Goal: Obtain resource: Obtain resource

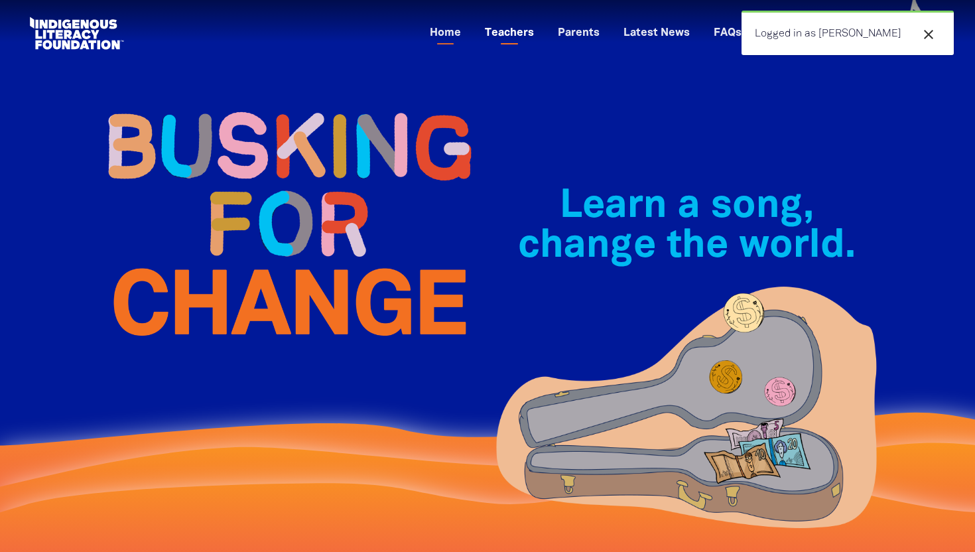
click at [542, 36] on link "Teachers" at bounding box center [509, 34] width 65 height 22
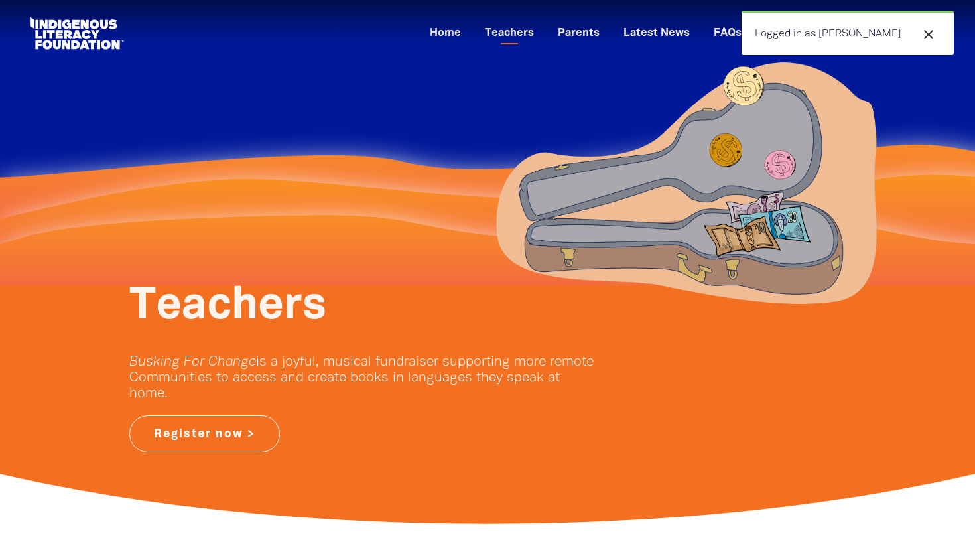
click at [927, 30] on icon "close" at bounding box center [928, 35] width 16 height 16
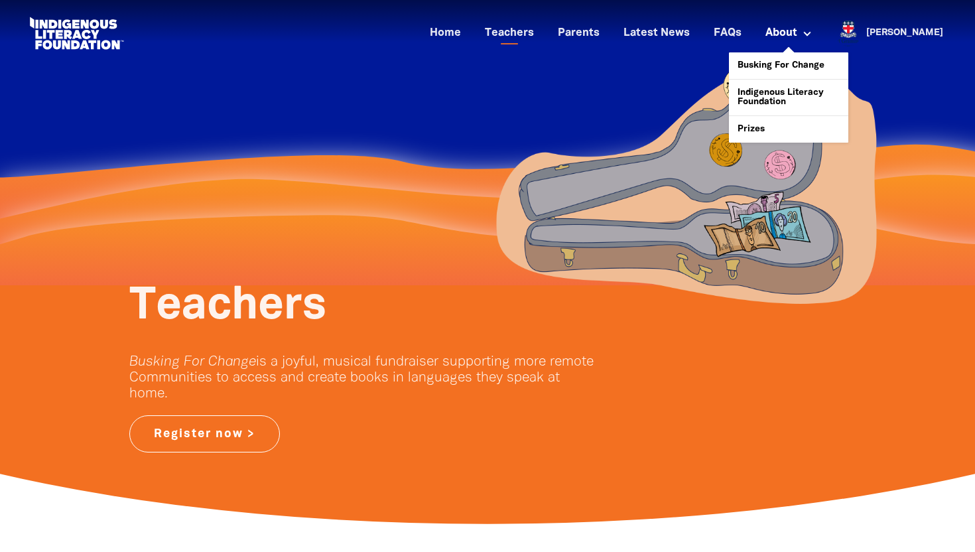
click at [810, 40] on link "About" at bounding box center [788, 34] width 62 height 22
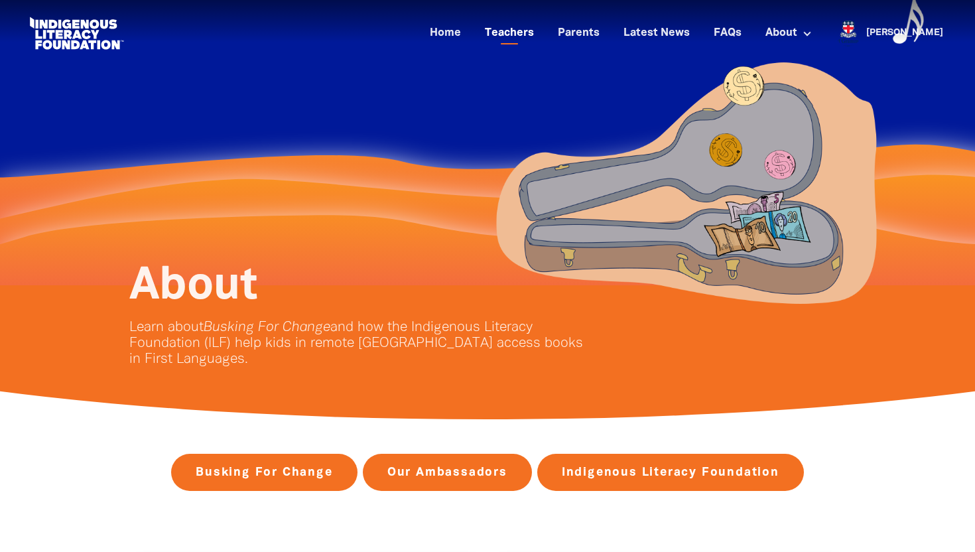
click at [524, 31] on link "Teachers" at bounding box center [509, 34] width 65 height 22
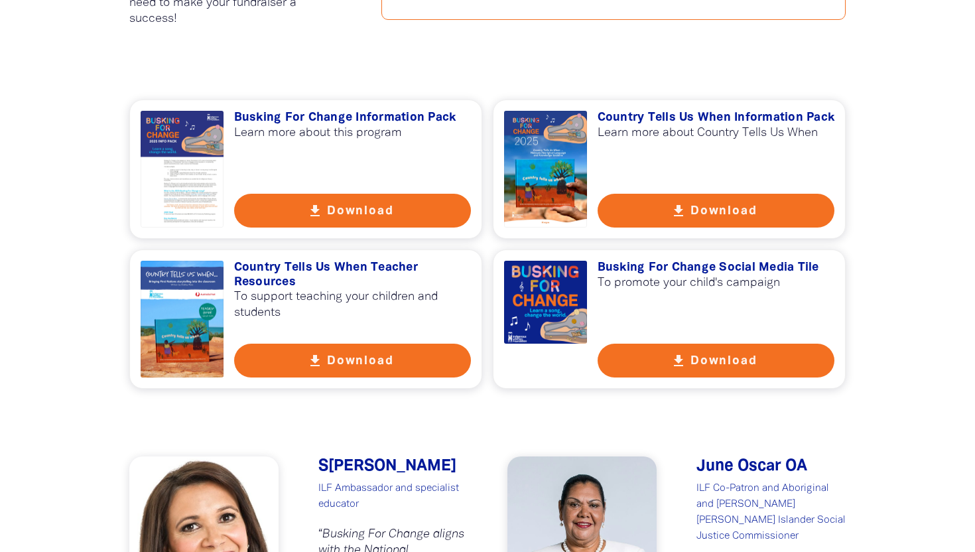
scroll to position [931, 0]
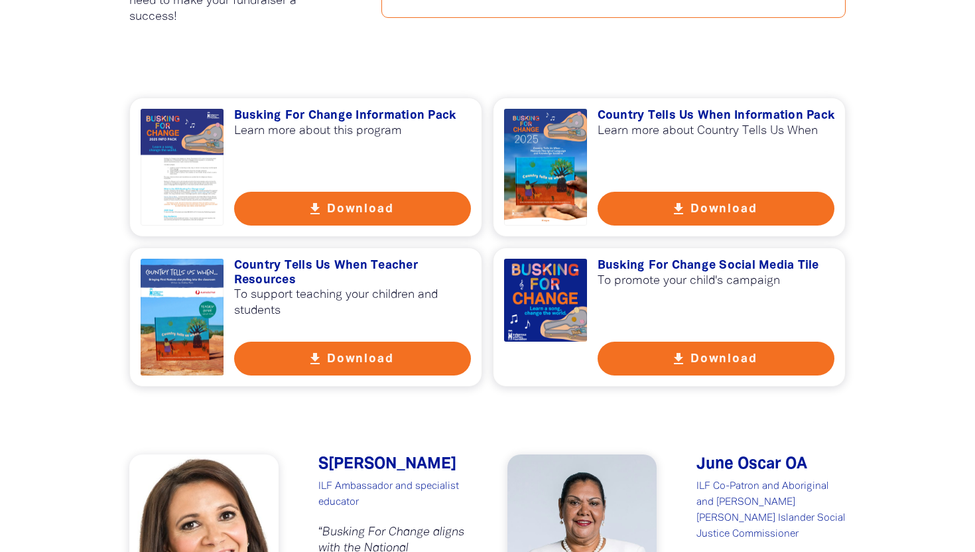
click at [345, 358] on button "get_app Download" at bounding box center [352, 358] width 237 height 34
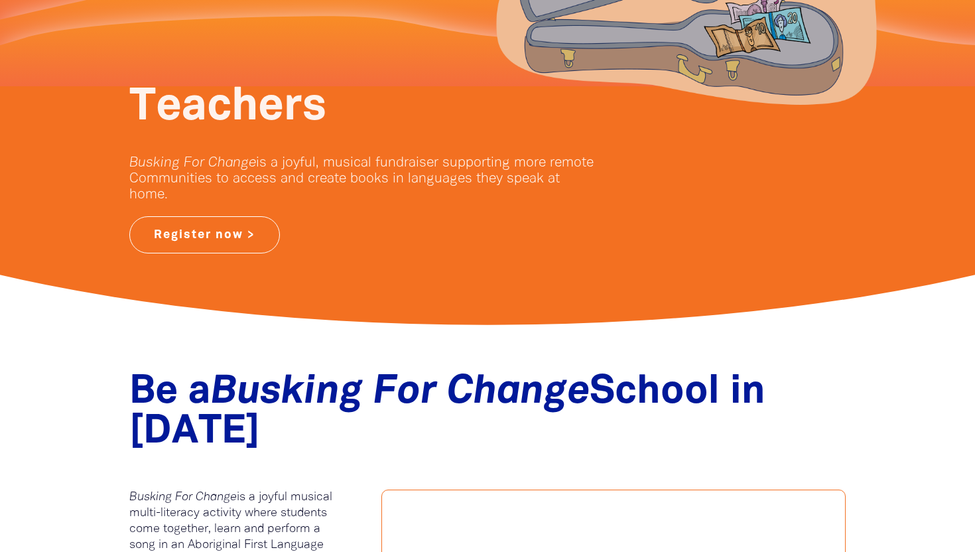
scroll to position [0, 0]
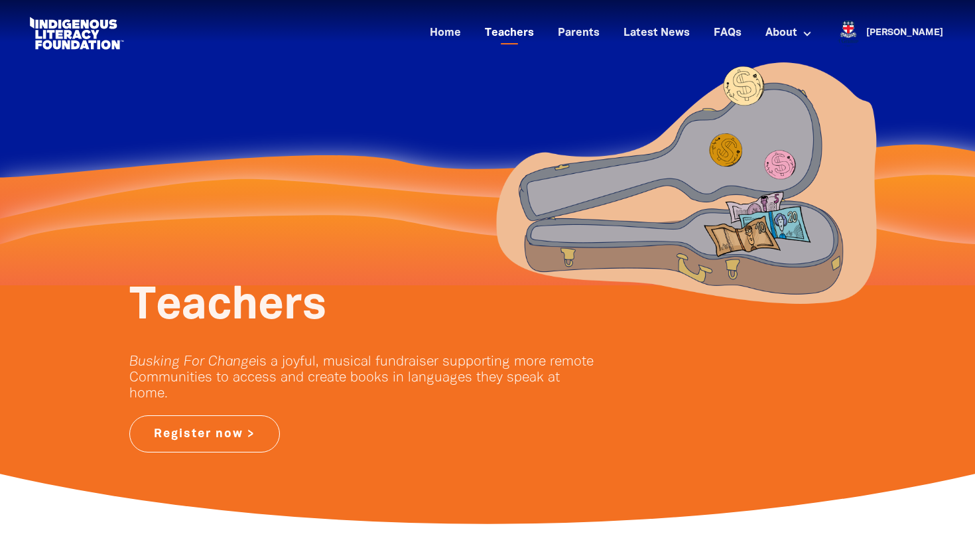
click at [542, 34] on link "Teachers" at bounding box center [509, 34] width 65 height 22
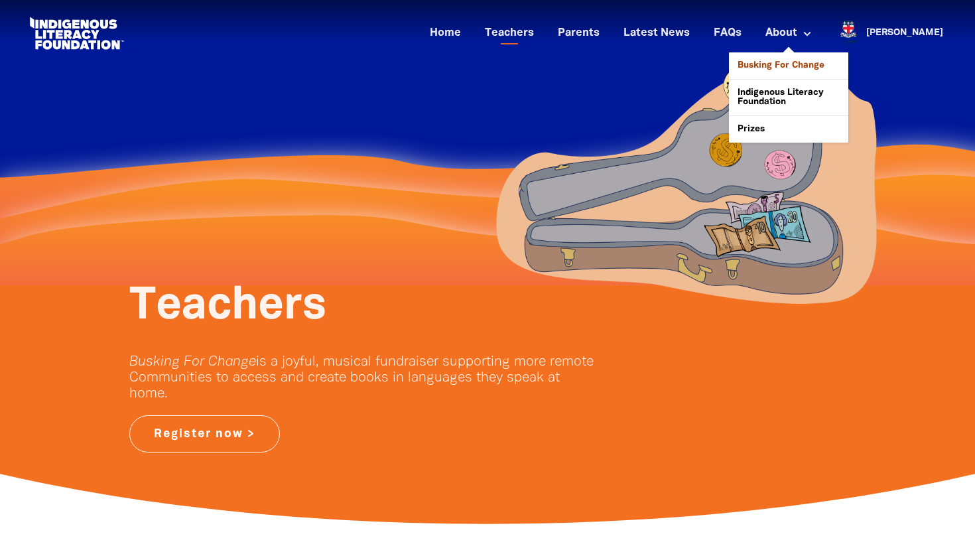
click at [820, 63] on link "Busking For Change" at bounding box center [788, 65] width 119 height 27
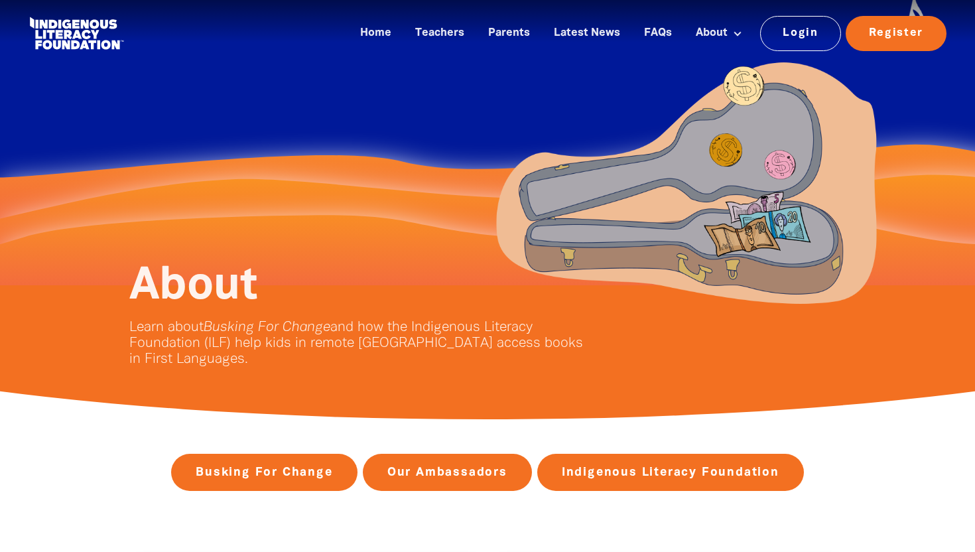
scroll to position [1310, 0]
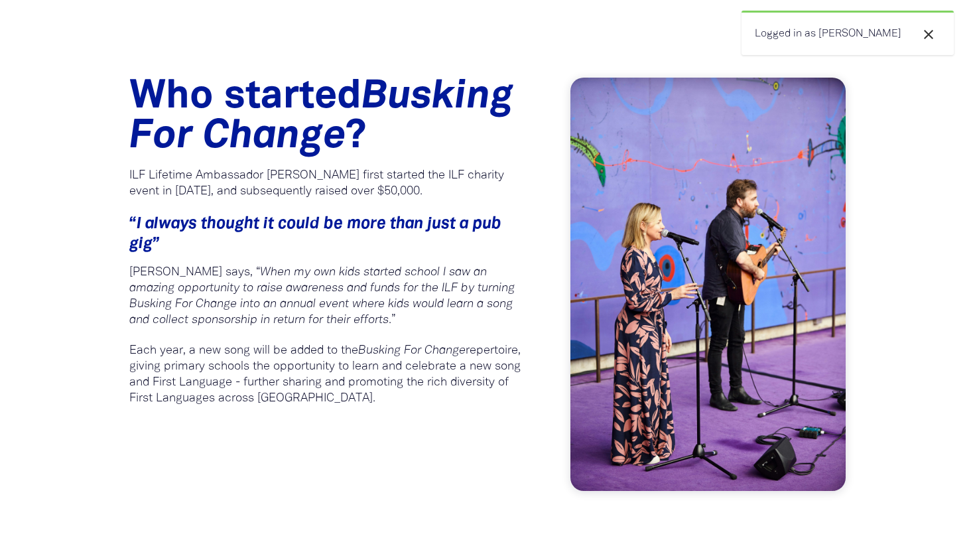
scroll to position [420, 0]
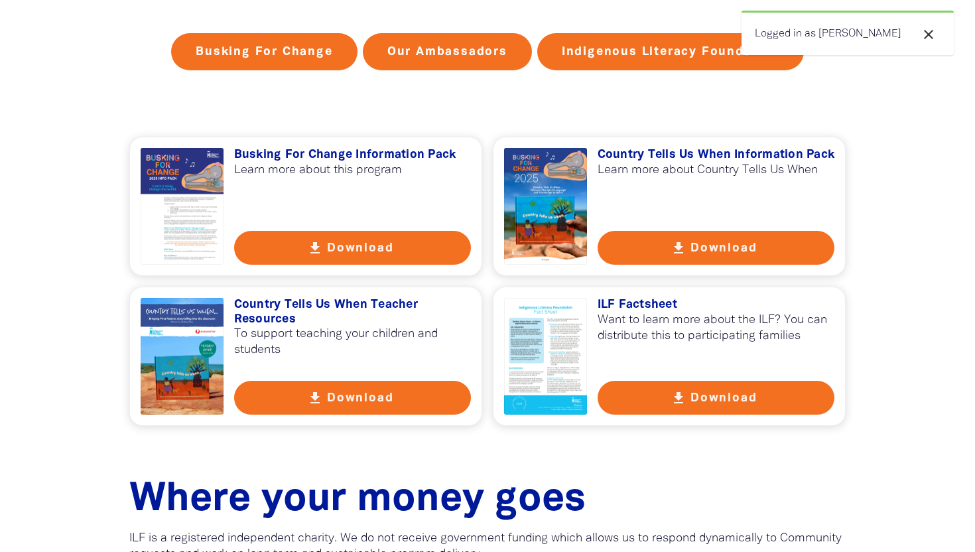
click at [355, 154] on h3 "Busking For Change Information Pack" at bounding box center [352, 155] width 237 height 15
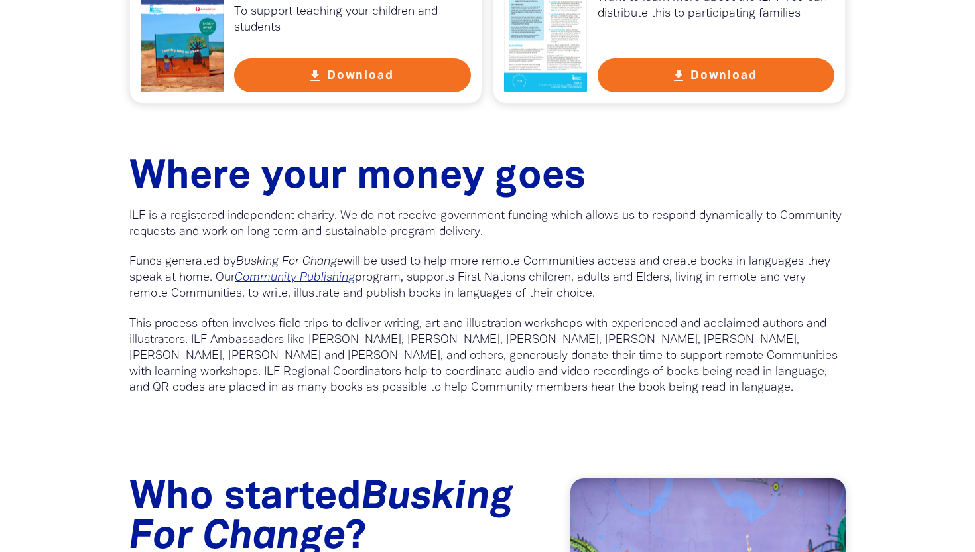
scroll to position [463, 0]
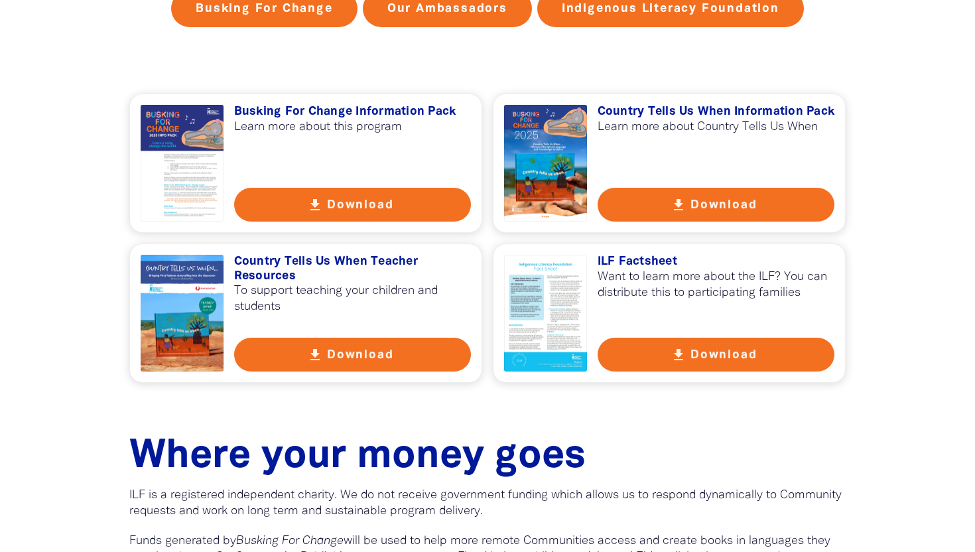
click at [354, 261] on h3 "Country Tells Us When Teacher Resources" at bounding box center [352, 269] width 237 height 29
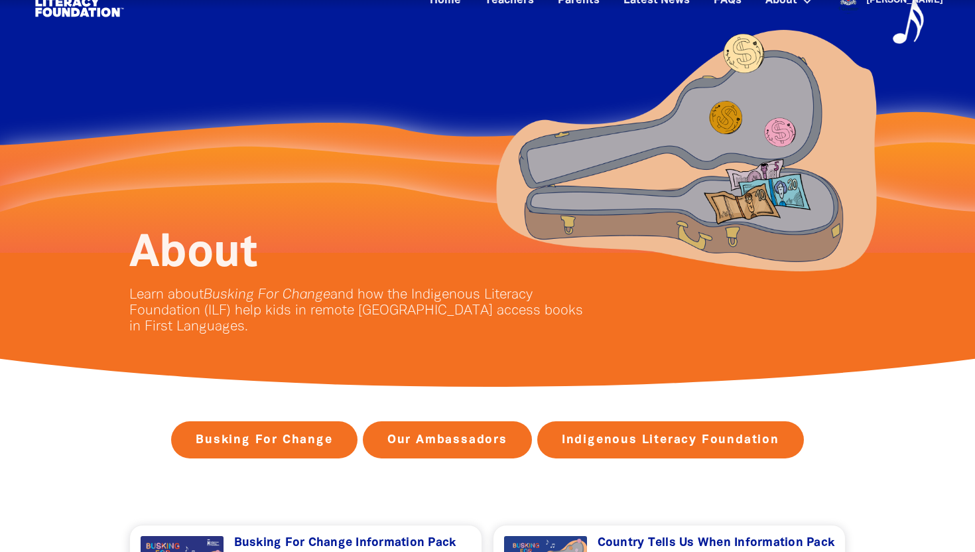
scroll to position [0, 0]
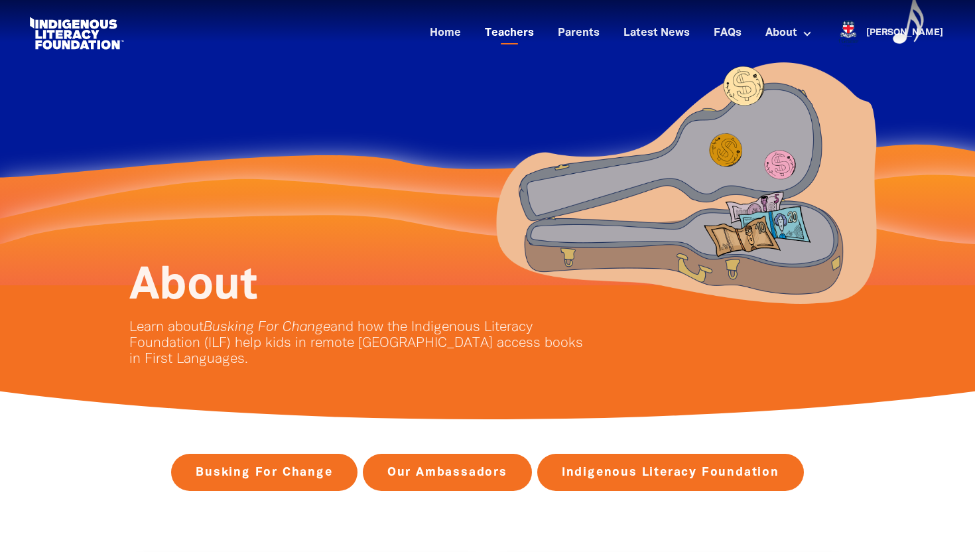
click at [532, 31] on link "Teachers" at bounding box center [509, 34] width 65 height 22
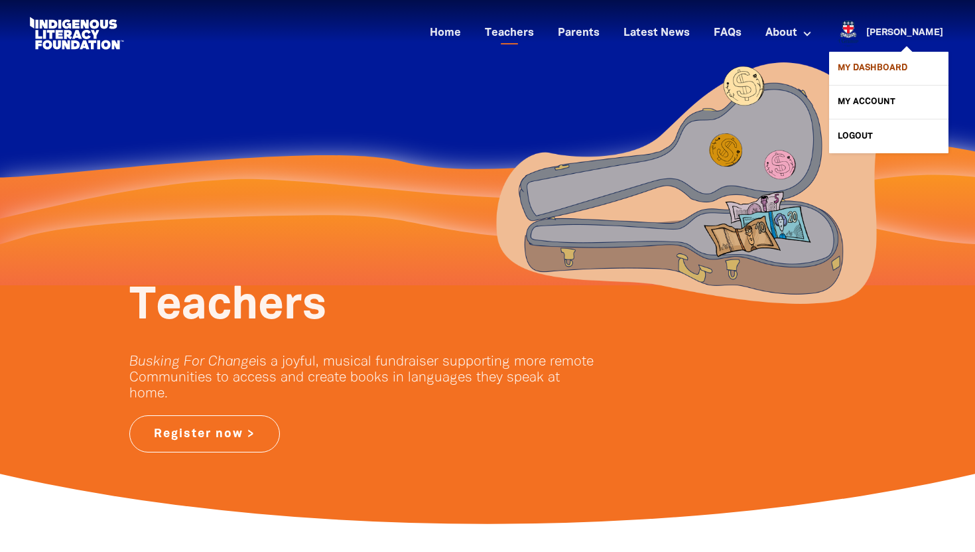
click at [858, 73] on link "My Dashboard" at bounding box center [888, 68] width 119 height 33
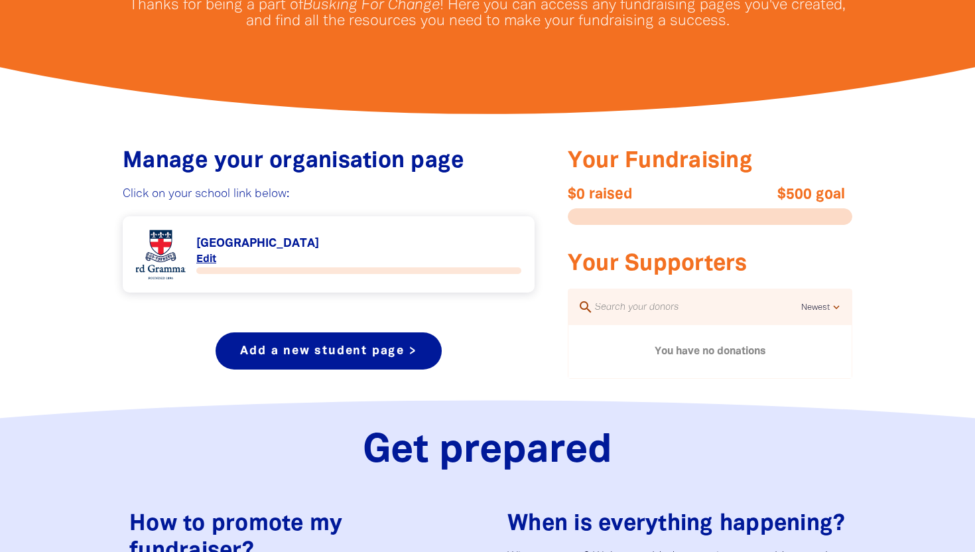
scroll to position [351, 0]
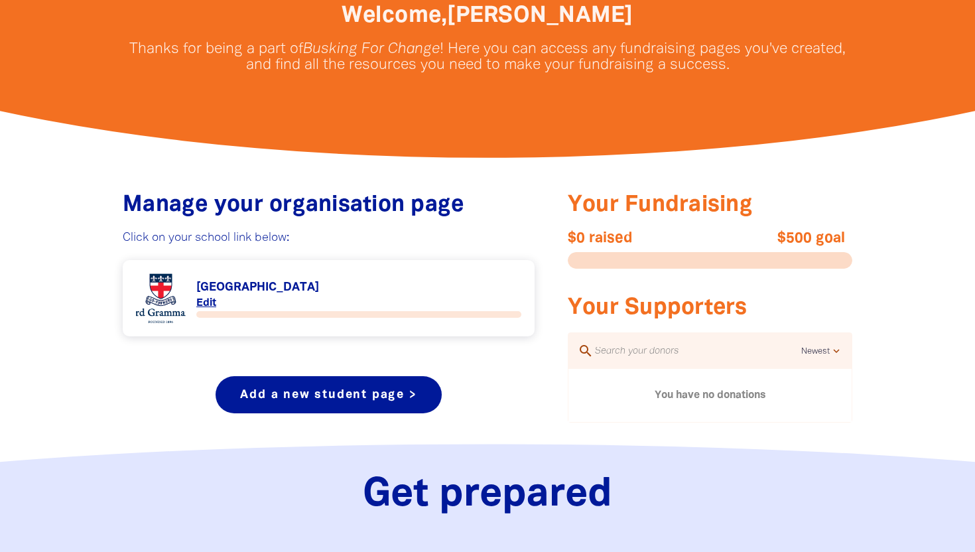
click at [333, 289] on link "Link to Guildford Grammar School" at bounding box center [328, 298] width 385 height 50
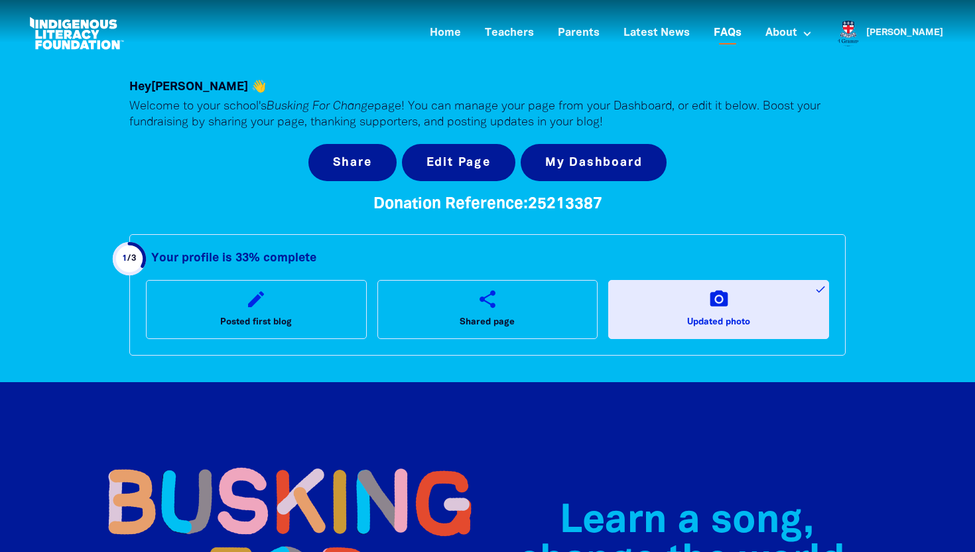
click at [749, 29] on link "FAQs" at bounding box center [727, 34] width 44 height 22
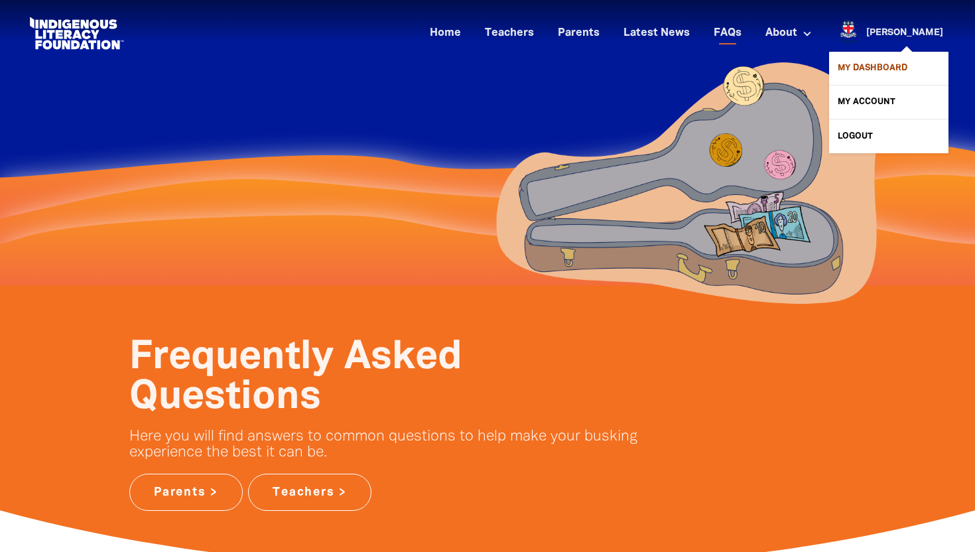
click at [883, 66] on link "My Dashboard" at bounding box center [888, 68] width 119 height 33
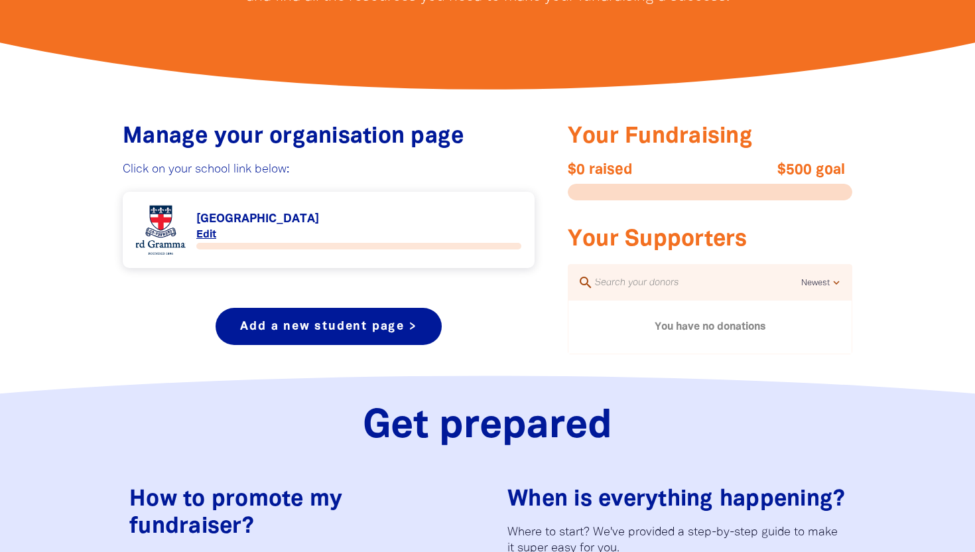
scroll to position [420, 0]
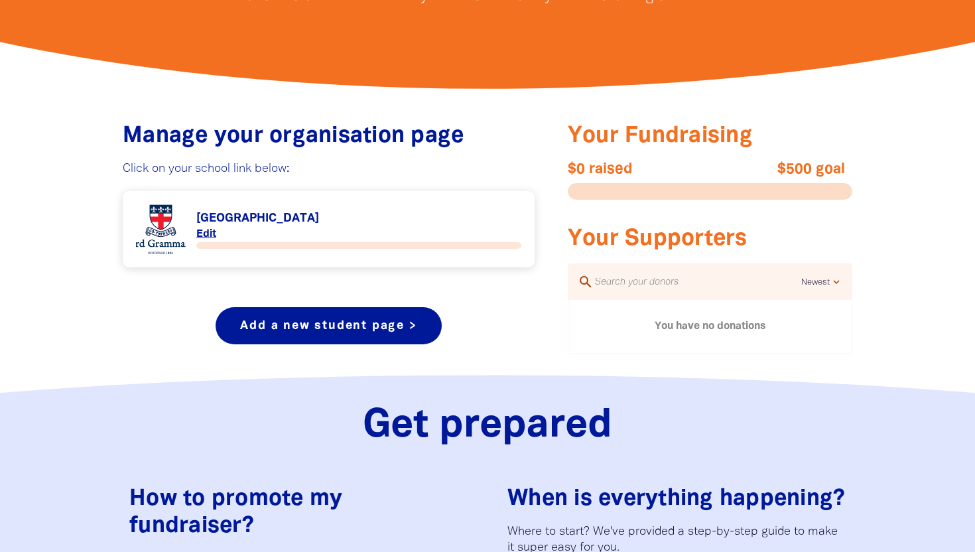
click at [313, 214] on link "Link to Guildford Grammar School" at bounding box center [328, 229] width 385 height 50
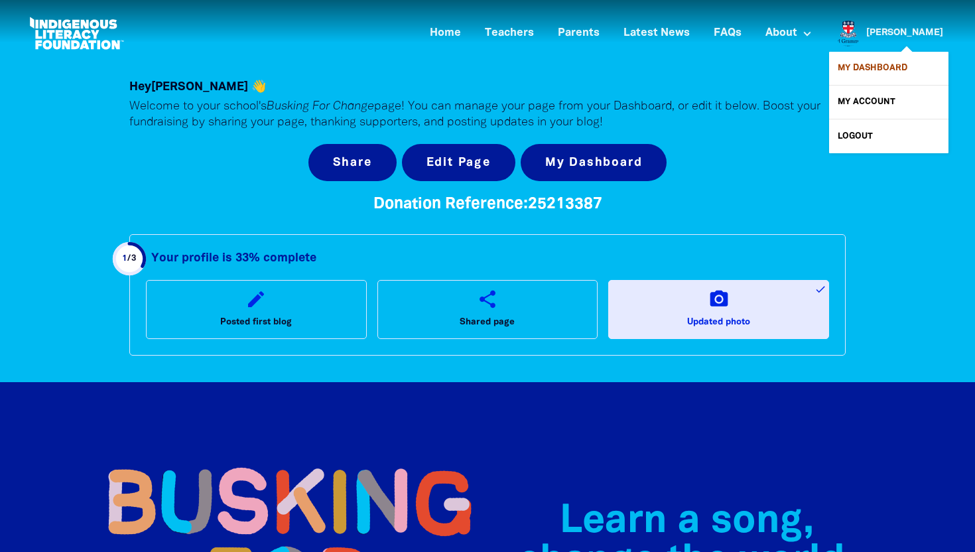
click at [865, 66] on link "My Dashboard" at bounding box center [888, 68] width 119 height 33
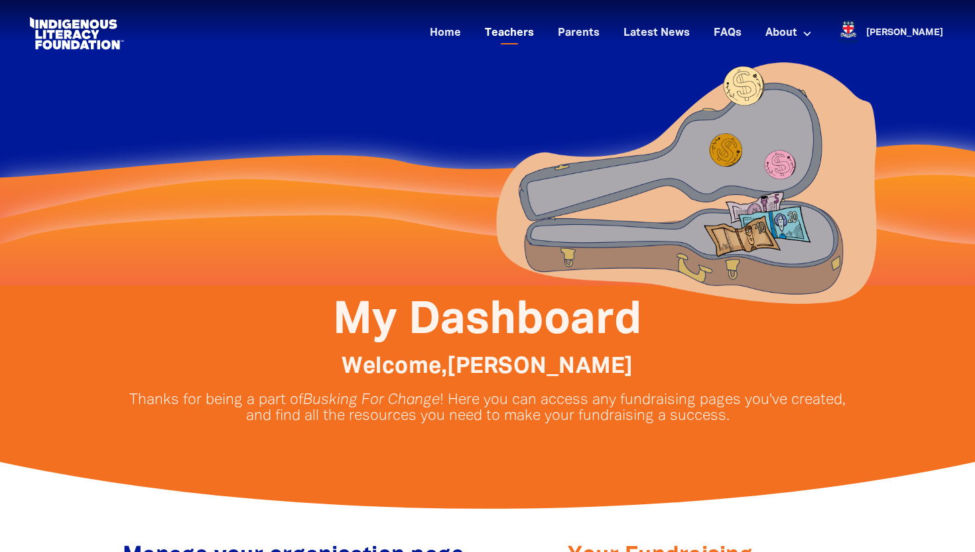
click at [534, 33] on link "Teachers" at bounding box center [509, 34] width 65 height 22
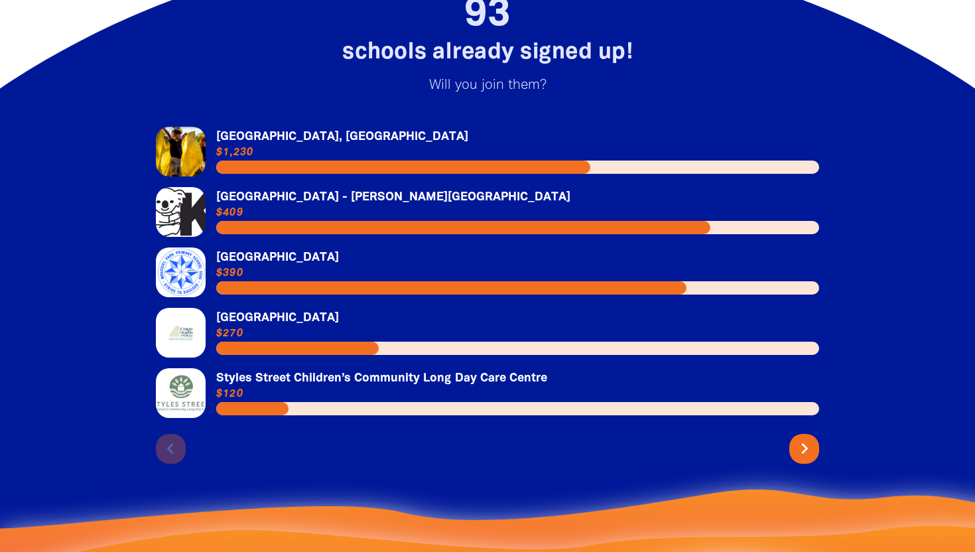
scroll to position [3064, 0]
